Goal: Information Seeking & Learning: Learn about a topic

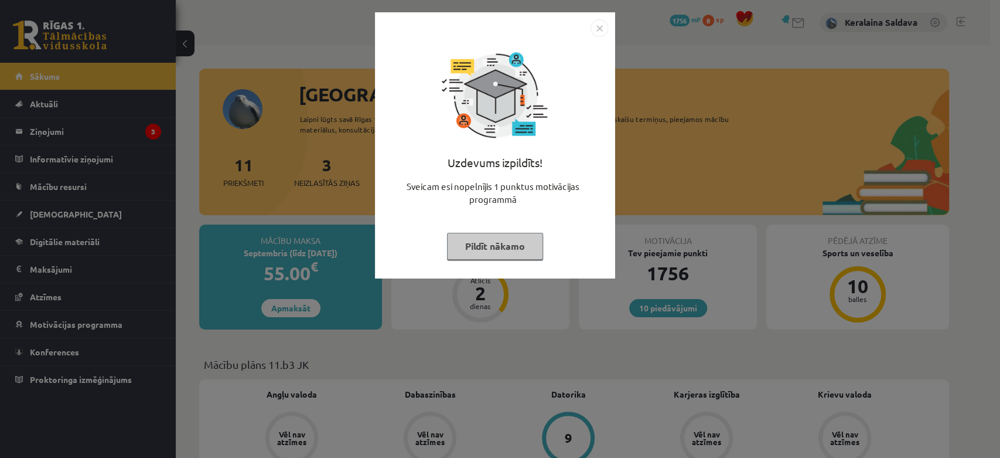
drag, startPoint x: 599, startPoint y: 26, endPoint x: 595, endPoint y: 22, distance: 6.2
click at [598, 25] on img "Close" at bounding box center [599, 28] width 18 height 18
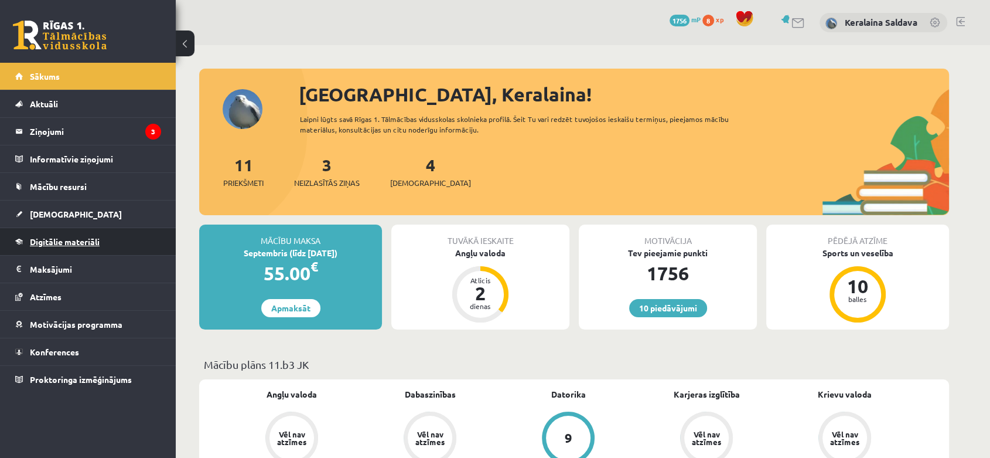
click at [57, 234] on link "Digitālie materiāli" at bounding box center [88, 241] width 146 height 27
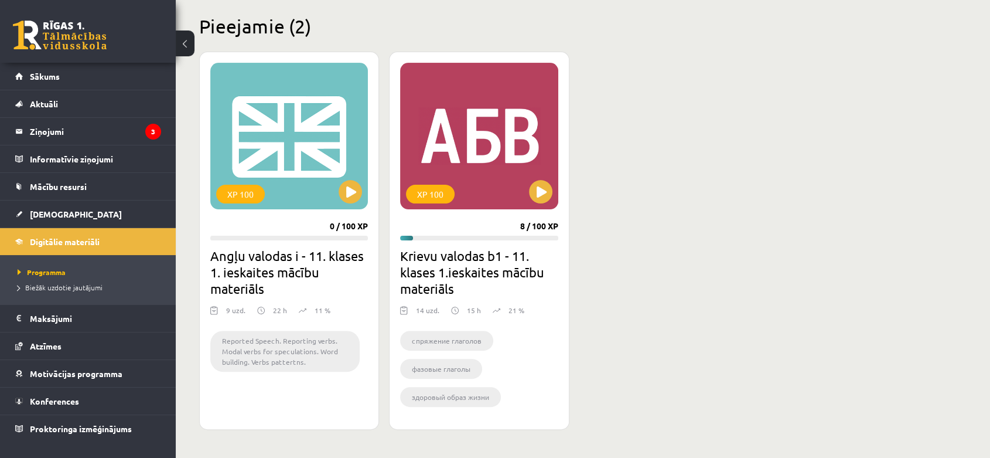
scroll to position [260, 0]
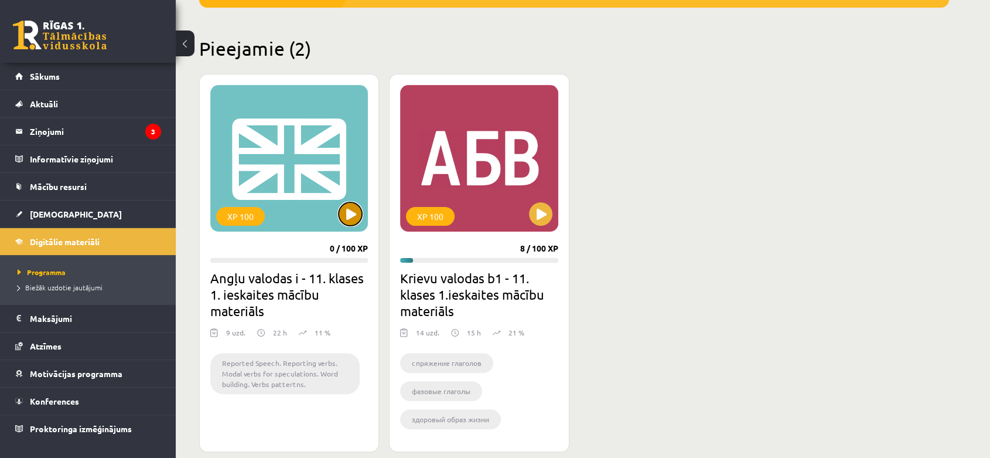
click at [346, 217] on button at bounding box center [350, 213] width 23 height 23
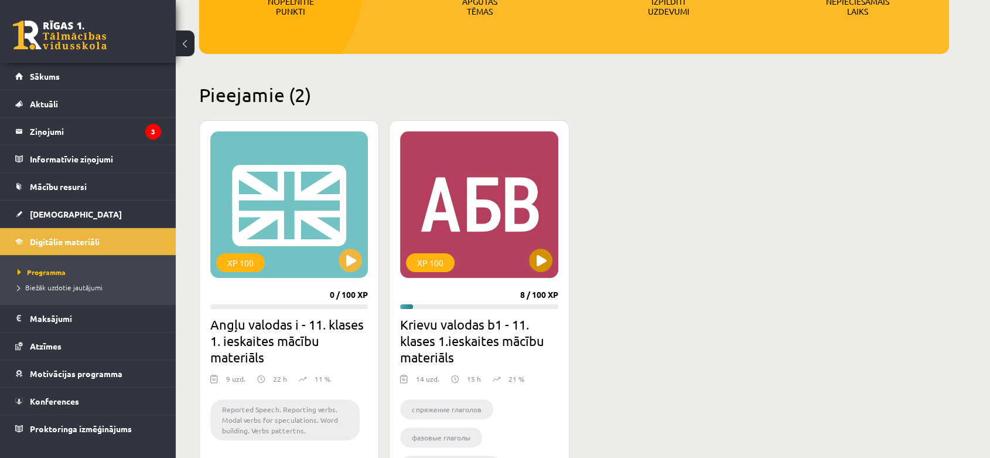
scroll to position [148, 0]
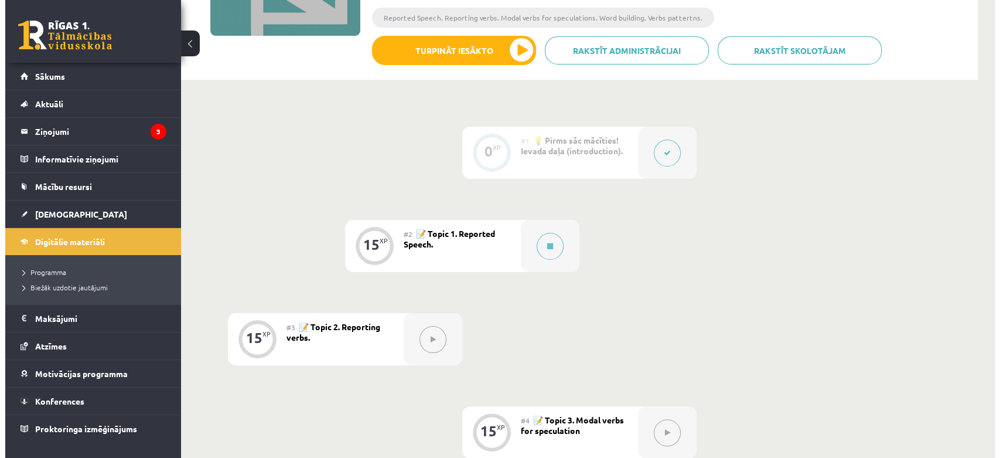
scroll to position [260, 0]
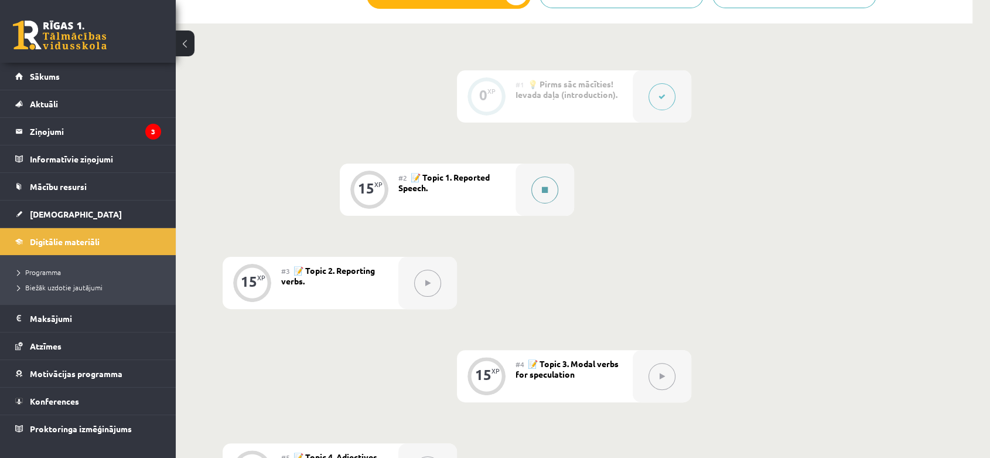
click at [547, 186] on icon at bounding box center [545, 189] width 6 height 7
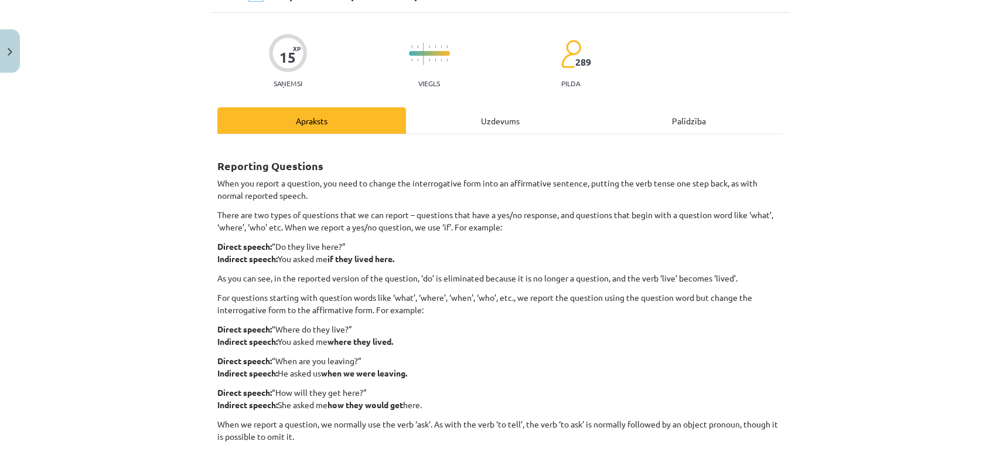
scroll to position [130, 0]
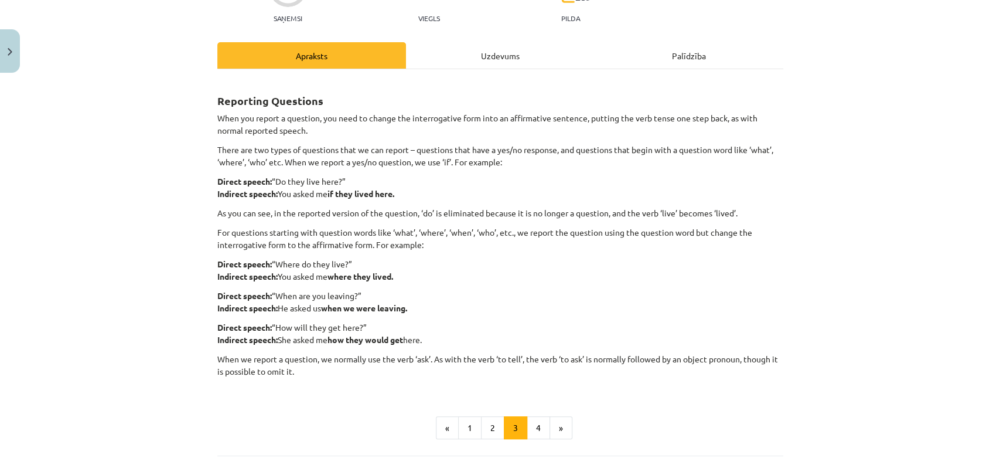
click at [493, 54] on div "Uzdevums" at bounding box center [500, 55] width 189 height 26
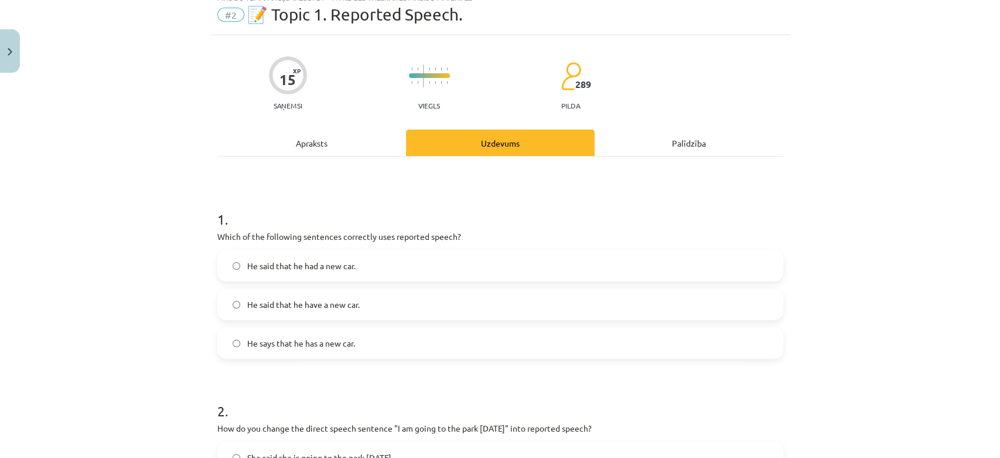
scroll to position [29, 0]
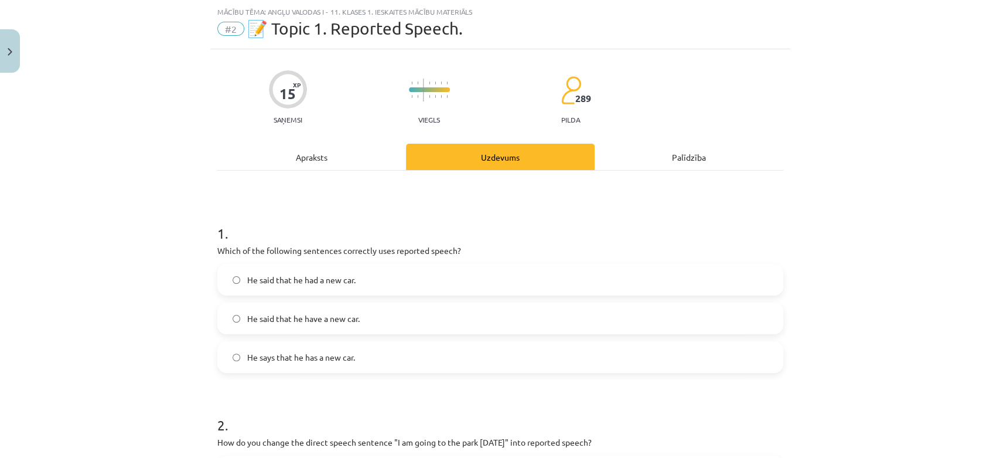
click at [317, 160] on div "Apraksts" at bounding box center [311, 157] width 189 height 26
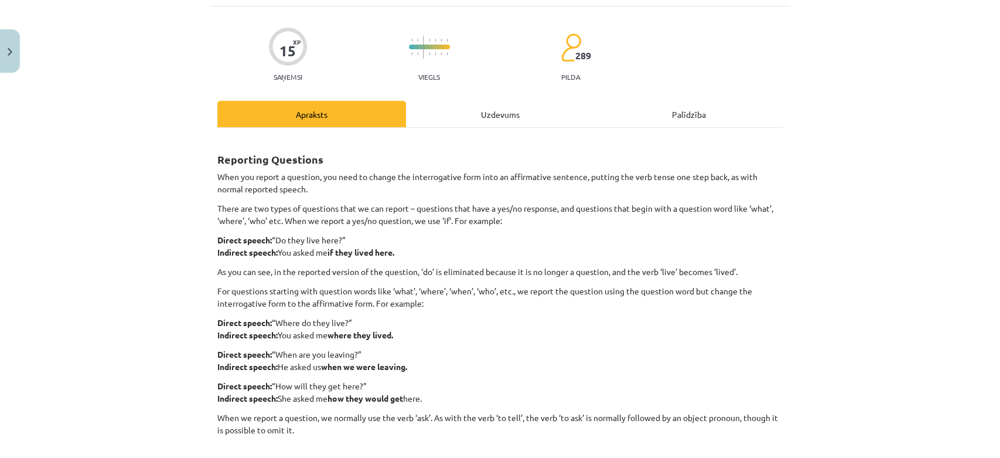
scroll to position [94, 0]
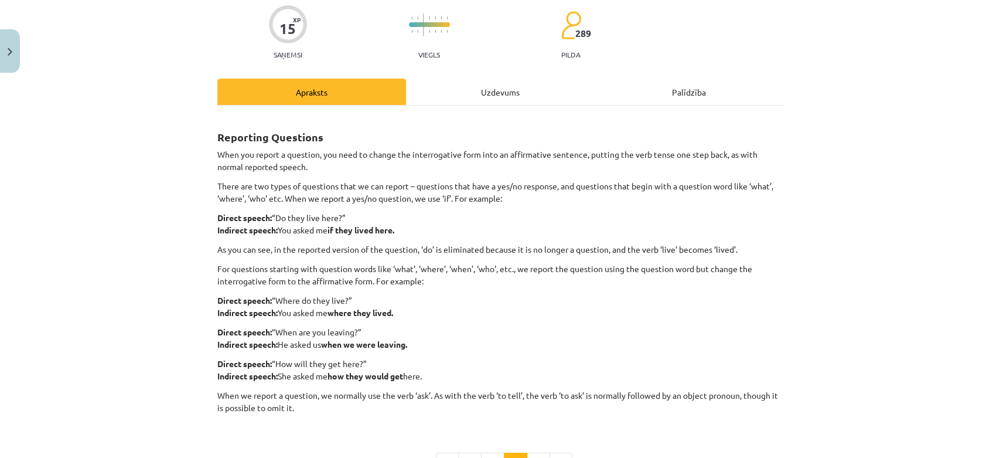
click at [464, 91] on div "Uzdevums" at bounding box center [500, 91] width 189 height 26
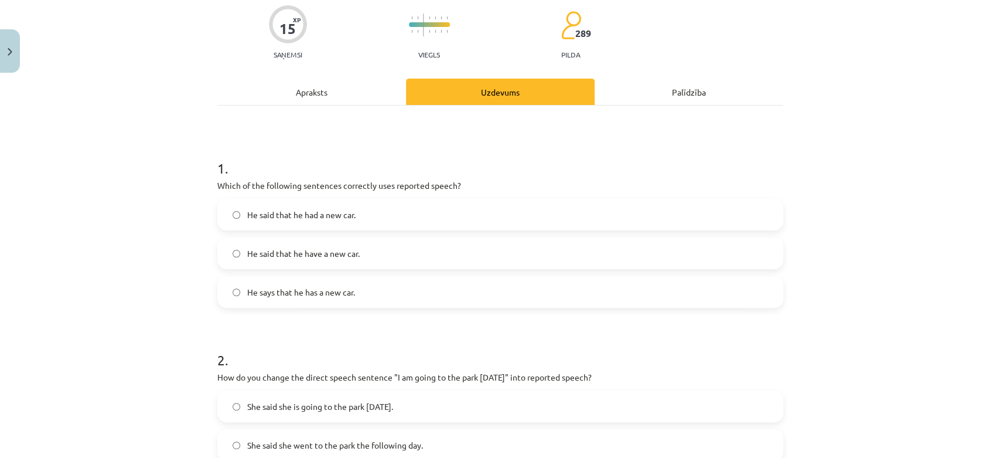
scroll to position [29, 0]
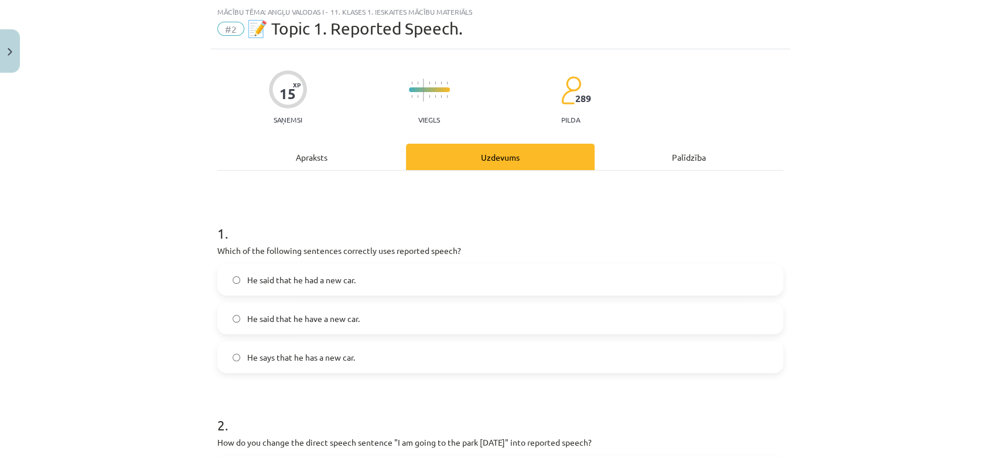
click at [310, 277] on span "He said that he had a new car." at bounding box center [301, 280] width 108 height 12
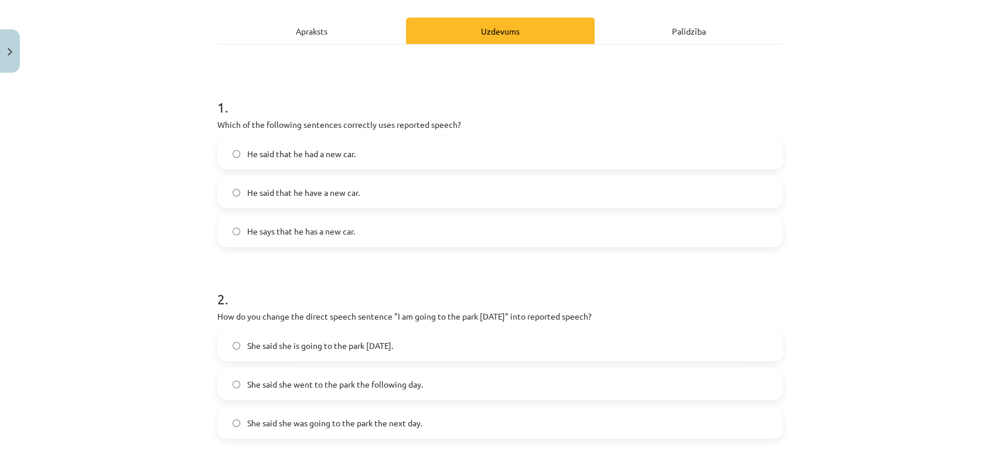
scroll to position [159, 0]
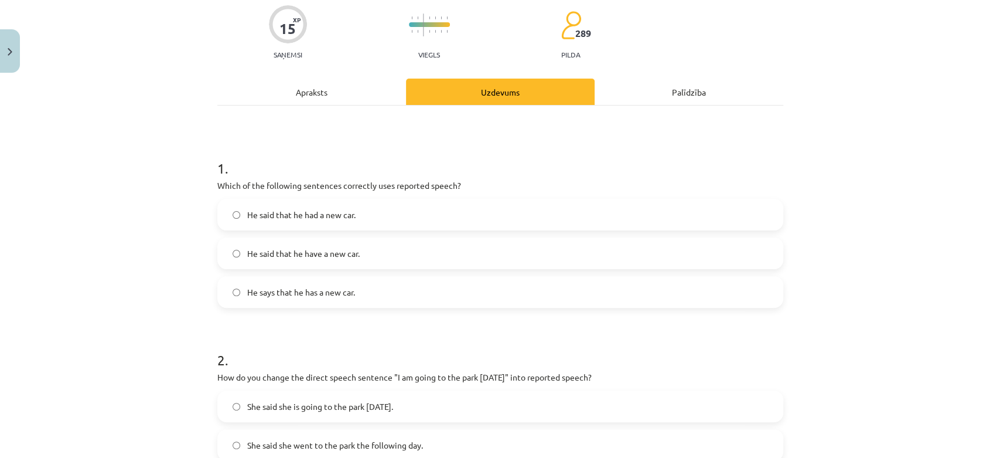
click at [317, 102] on div "Apraksts" at bounding box center [311, 91] width 189 height 26
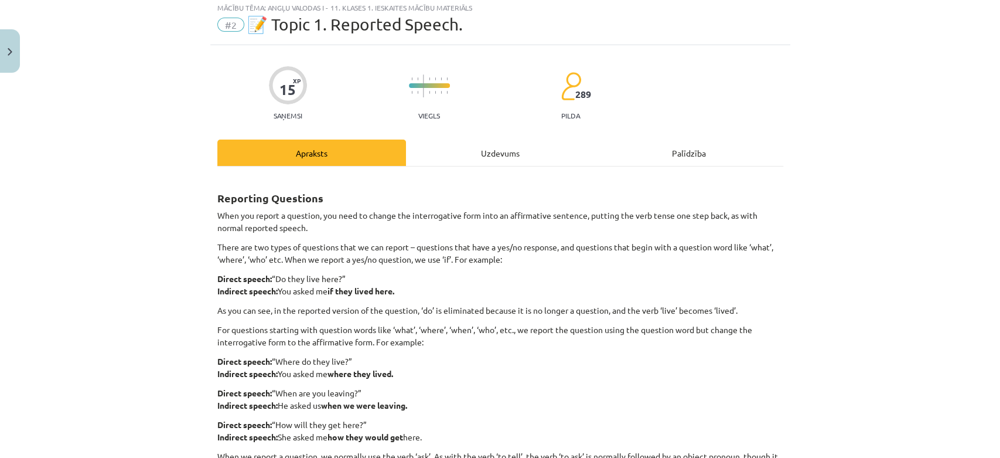
scroll to position [29, 0]
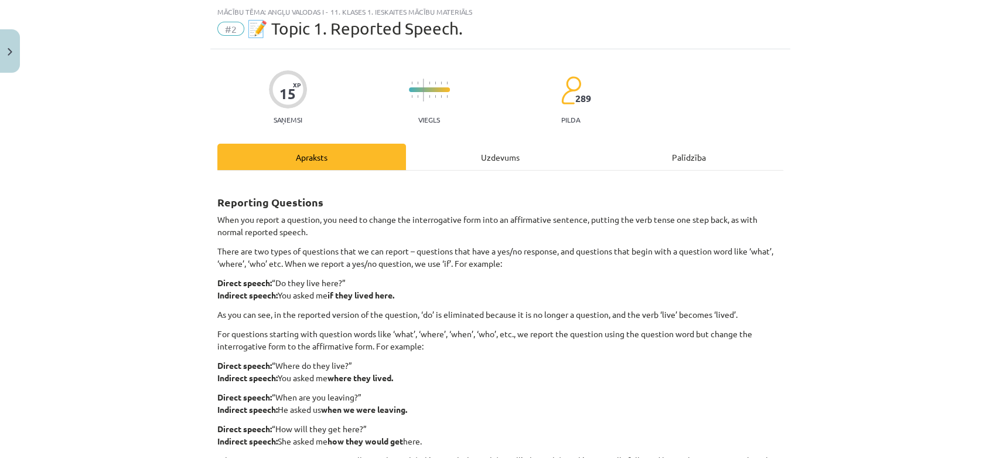
click at [490, 141] on div "15 XP Saņemsi Viegls 289 pilda Apraksts Uzdevums Palīdzība Reporting Questions …" at bounding box center [500, 347] width 580 height 596
click at [446, 162] on div "Uzdevums" at bounding box center [500, 157] width 189 height 26
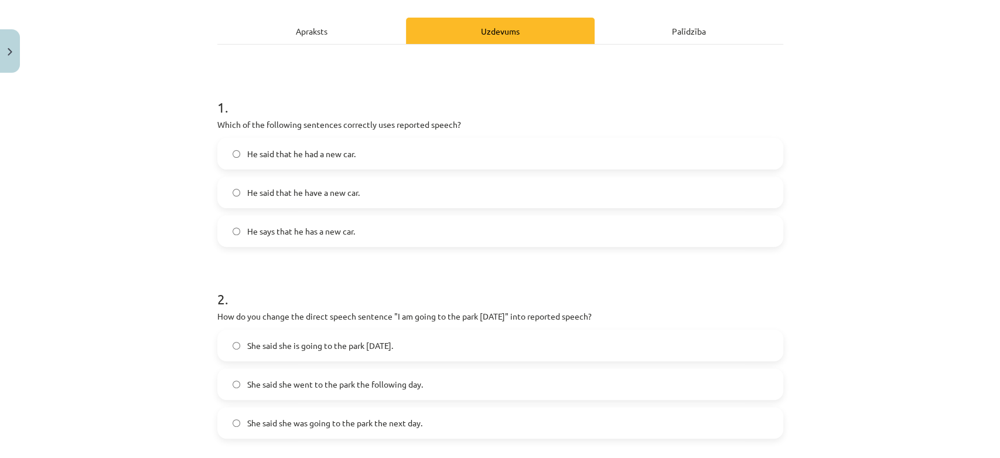
scroll to position [224, 0]
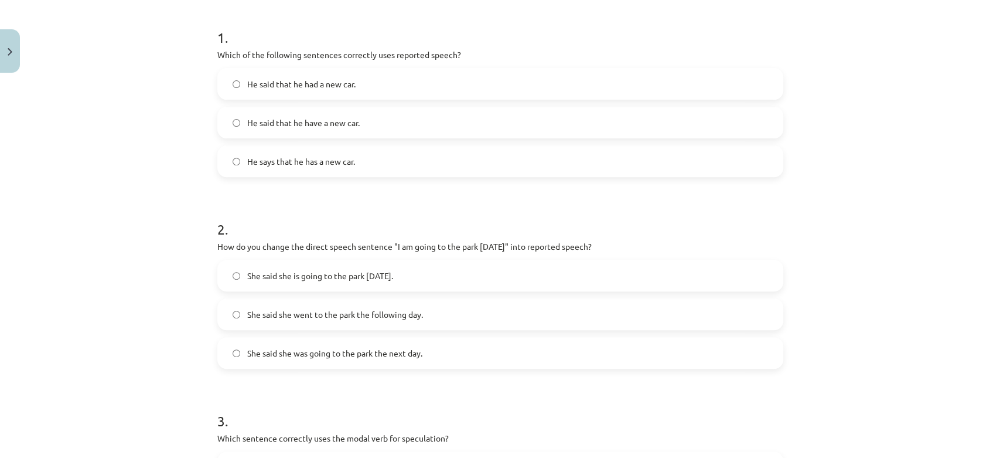
click at [305, 280] on span "She said she is going to the park [DATE]." at bounding box center [320, 275] width 146 height 12
click at [250, 353] on span "She said she was going to the park the next day." at bounding box center [334, 353] width 175 height 12
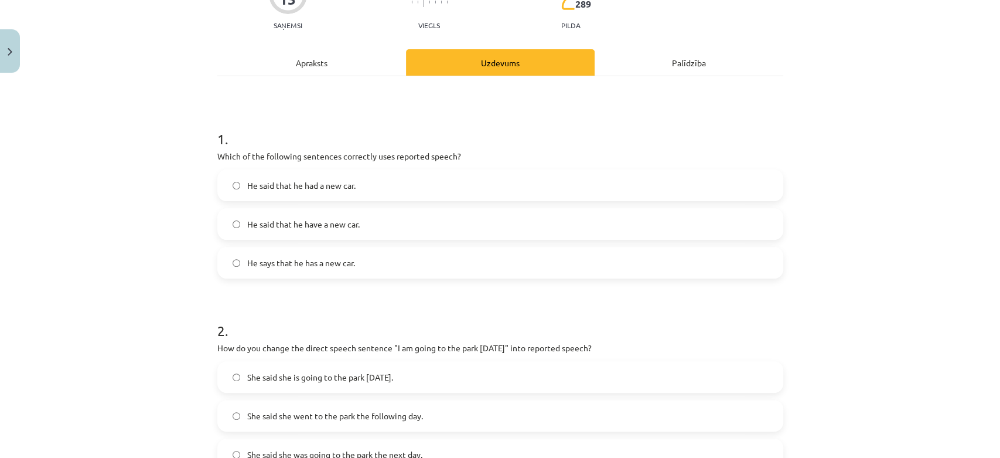
scroll to position [94, 0]
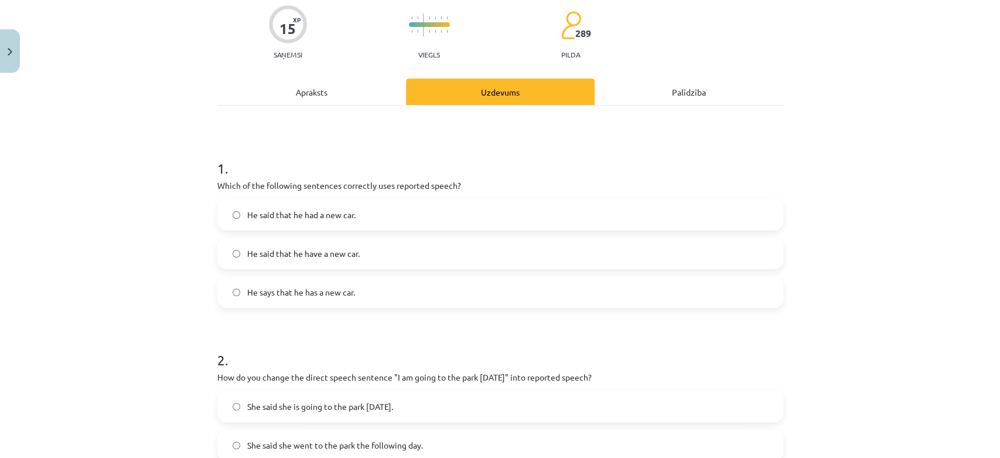
click at [310, 88] on div "Apraksts" at bounding box center [311, 91] width 189 height 26
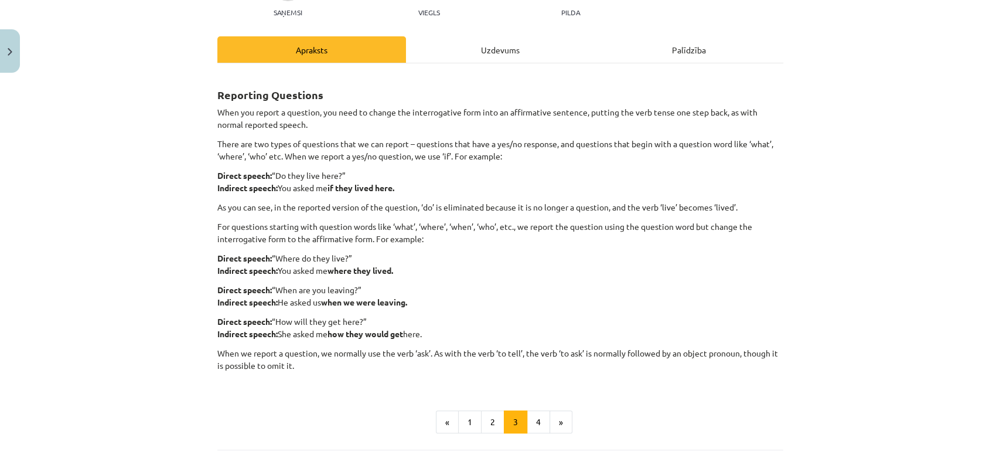
scroll to position [159, 0]
